Goal: Transaction & Acquisition: Obtain resource

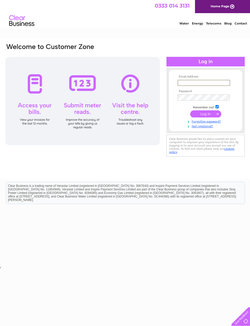
click at [189, 82] on input "text" at bounding box center [204, 83] width 53 height 6
type input "carol.luther@hotmail.com"
click at [206, 116] on input "submit" at bounding box center [205, 113] width 31 height 7
click at [202, 115] on input "submit" at bounding box center [205, 113] width 31 height 7
click at [207, 116] on input "submit" at bounding box center [205, 113] width 31 height 7
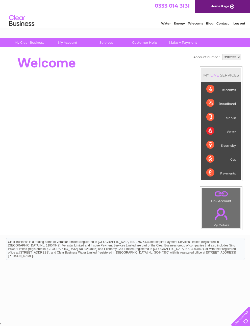
click at [201, 117] on td "Account number 390233 MY LIVE SERVICES Telecoms Broadband Mobile Water Electric…" at bounding box center [217, 142] width 50 height 178
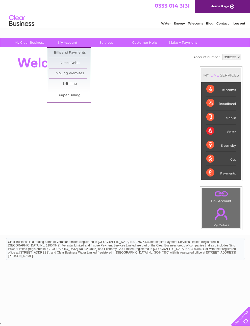
click at [74, 50] on link "Bills and Payments" at bounding box center [70, 53] width 42 height 10
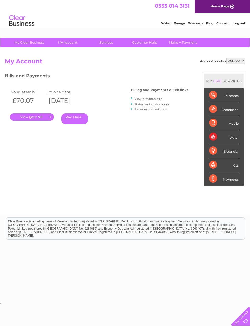
click at [32, 120] on link "." at bounding box center [32, 117] width 44 height 7
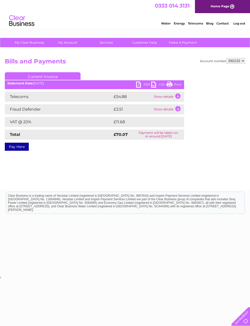
click at [140, 83] on link "PDF" at bounding box center [143, 85] width 15 height 7
click at [138, 84] on link "PDF" at bounding box center [143, 85] width 15 height 7
click at [139, 84] on link "PDF" at bounding box center [143, 85] width 15 height 7
